Goal: Find specific page/section: Find specific page/section

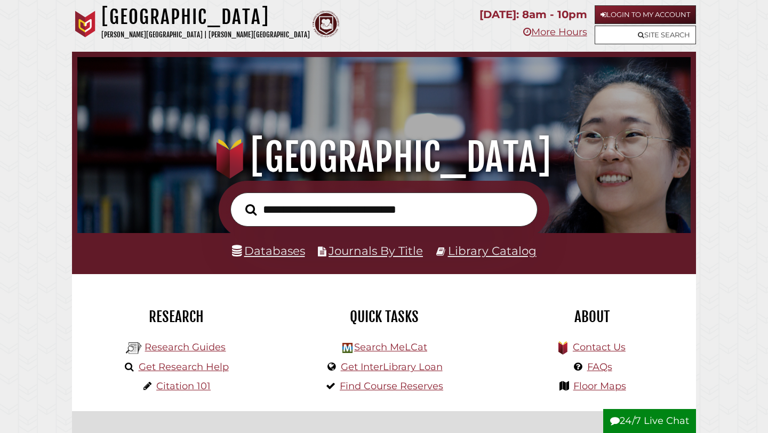
scroll to position [203, 608]
click at [354, 214] on input "text" at bounding box center [384, 210] width 307 height 35
type input "**********"
click at [240, 201] on button "Search" at bounding box center [251, 210] width 22 height 18
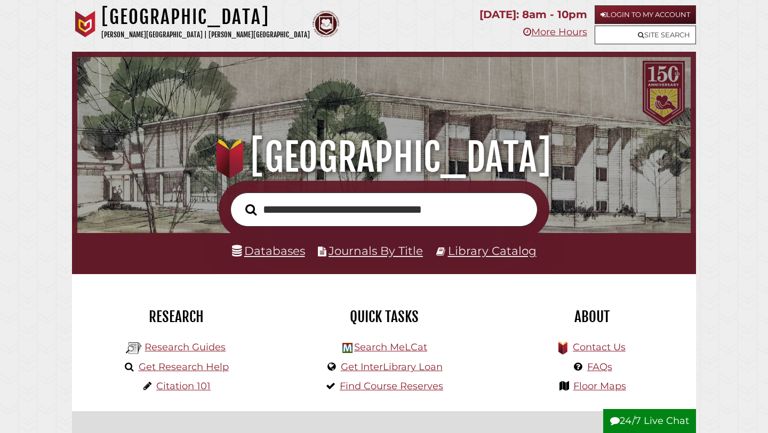
scroll to position [203, 608]
click at [507, 257] on link "Library Catalog" at bounding box center [492, 251] width 89 height 14
